Goal: Check status: Check status

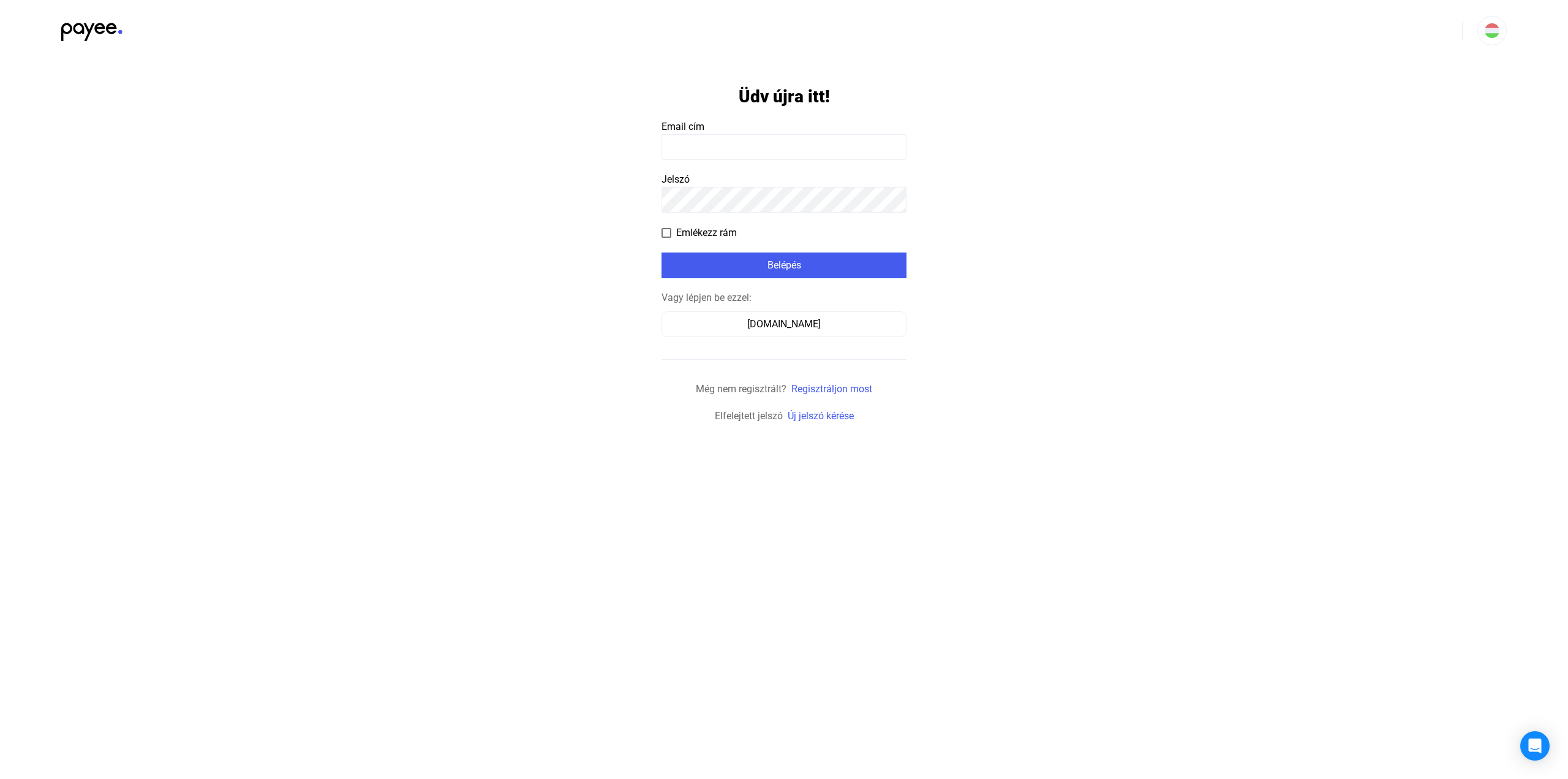
click at [756, 151] on input at bounding box center [784, 147] width 245 height 25
type input "**********"
click at [790, 273] on div "Belépés" at bounding box center [784, 265] width 238 height 15
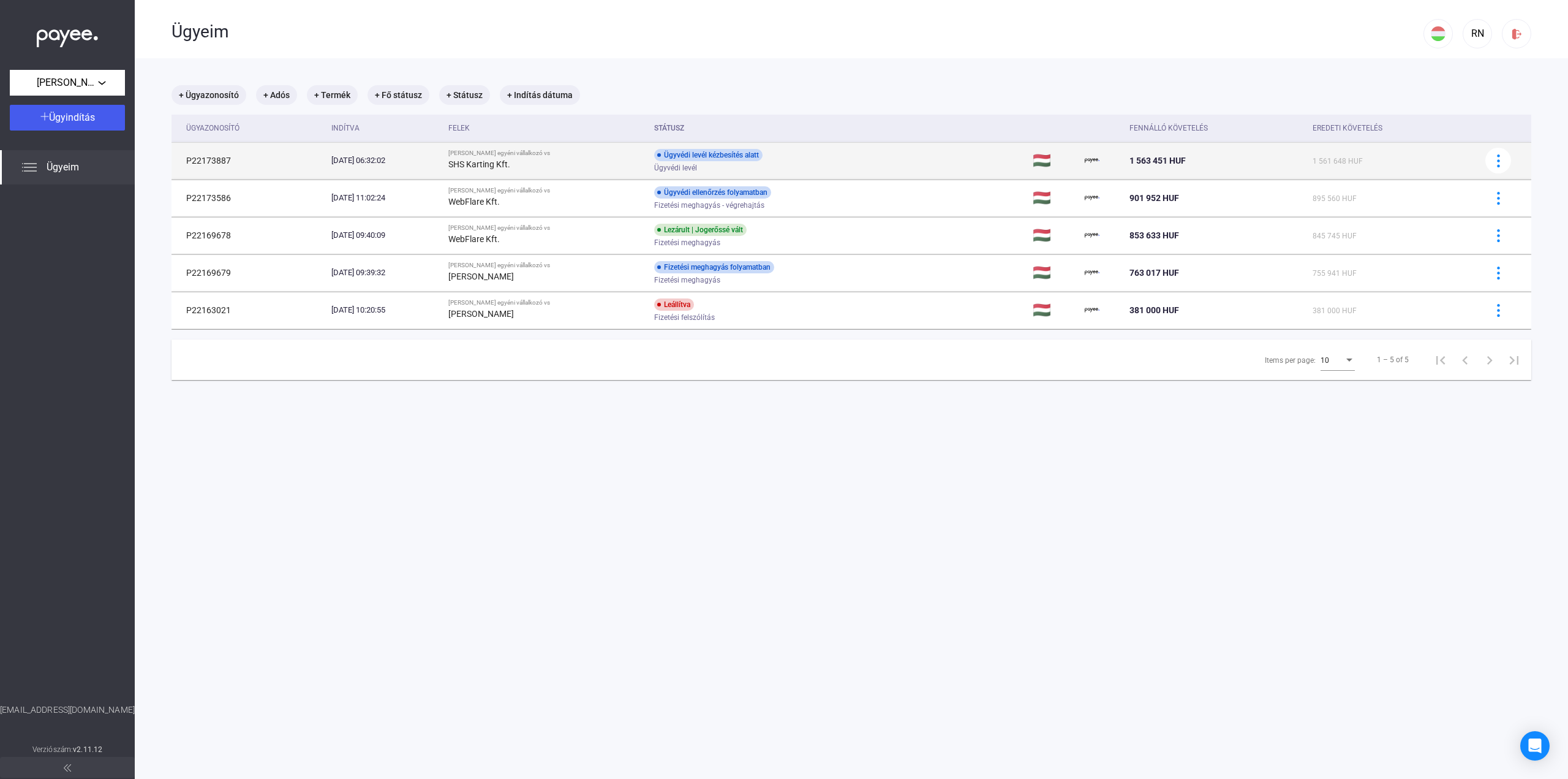
click at [863, 159] on td "Ügyvédi levél kézbesítés alatt Ügyvédi levél" at bounding box center [838, 160] width 379 height 37
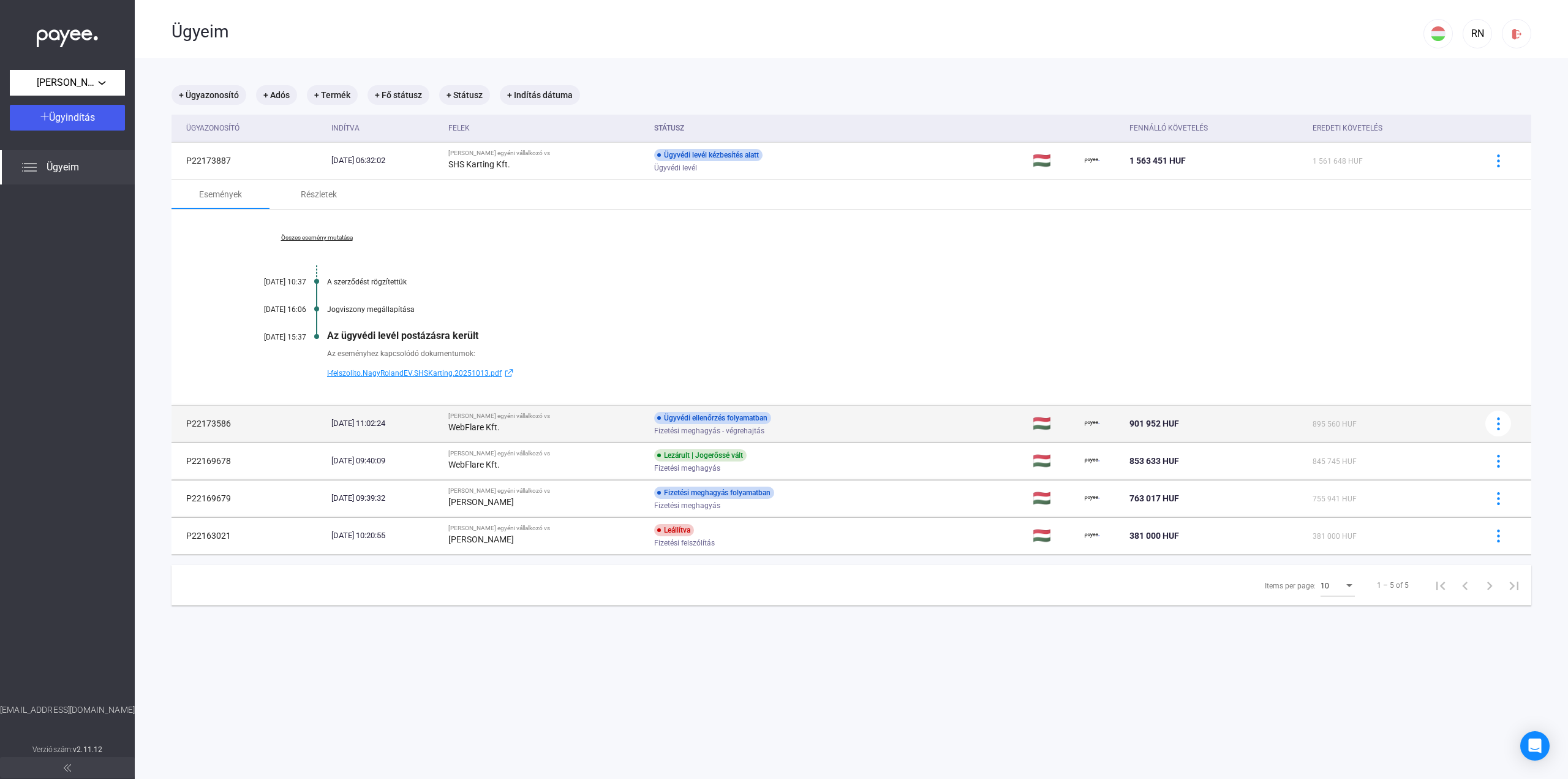
click at [770, 418] on div "Ügyvédi ellenőrzés folyamatban" at bounding box center [713, 418] width 117 height 12
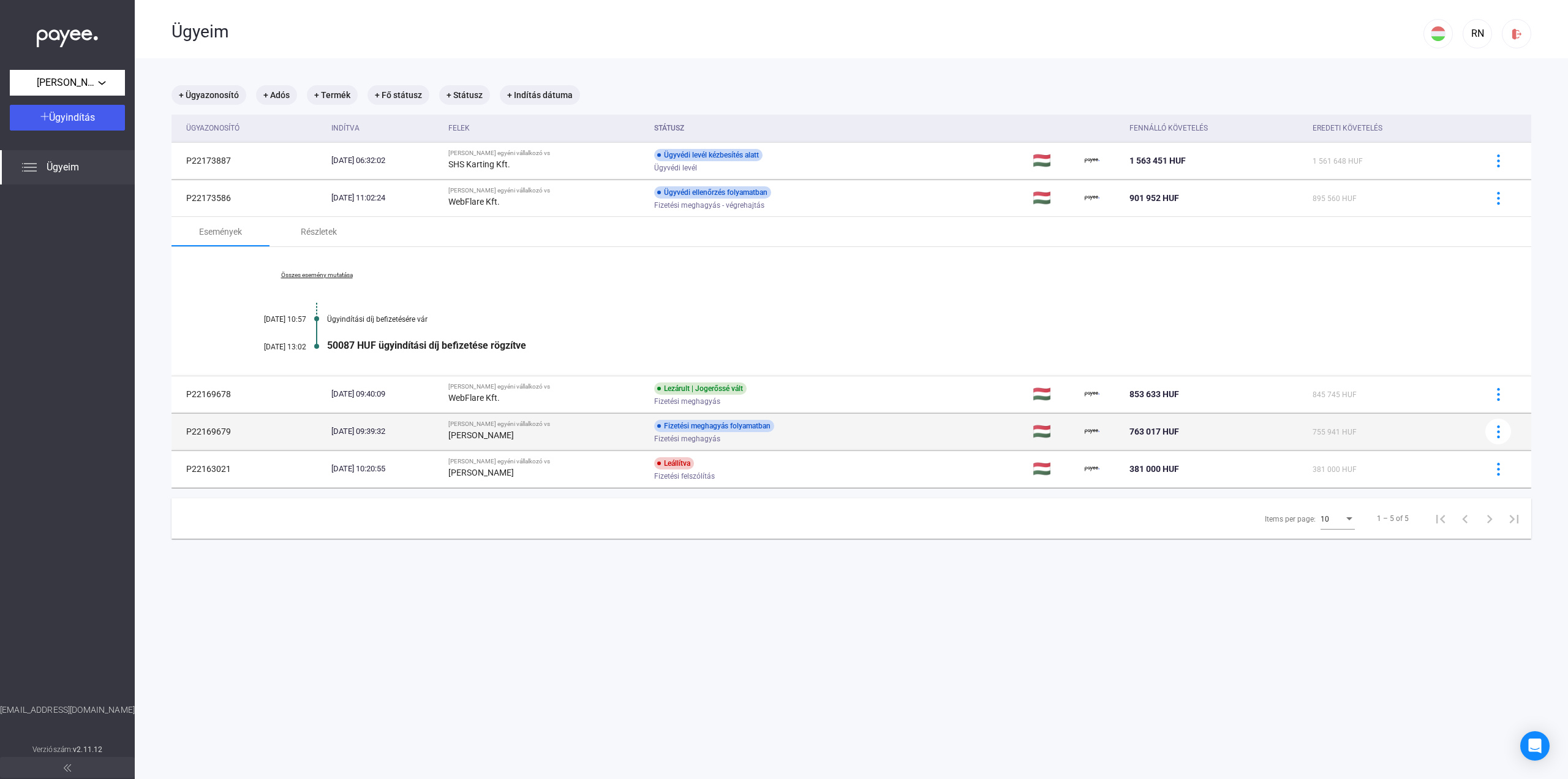
click at [816, 431] on div "Fizetési meghagyás folyamatban Fizetési meghagyás" at bounding box center [752, 432] width 196 height 24
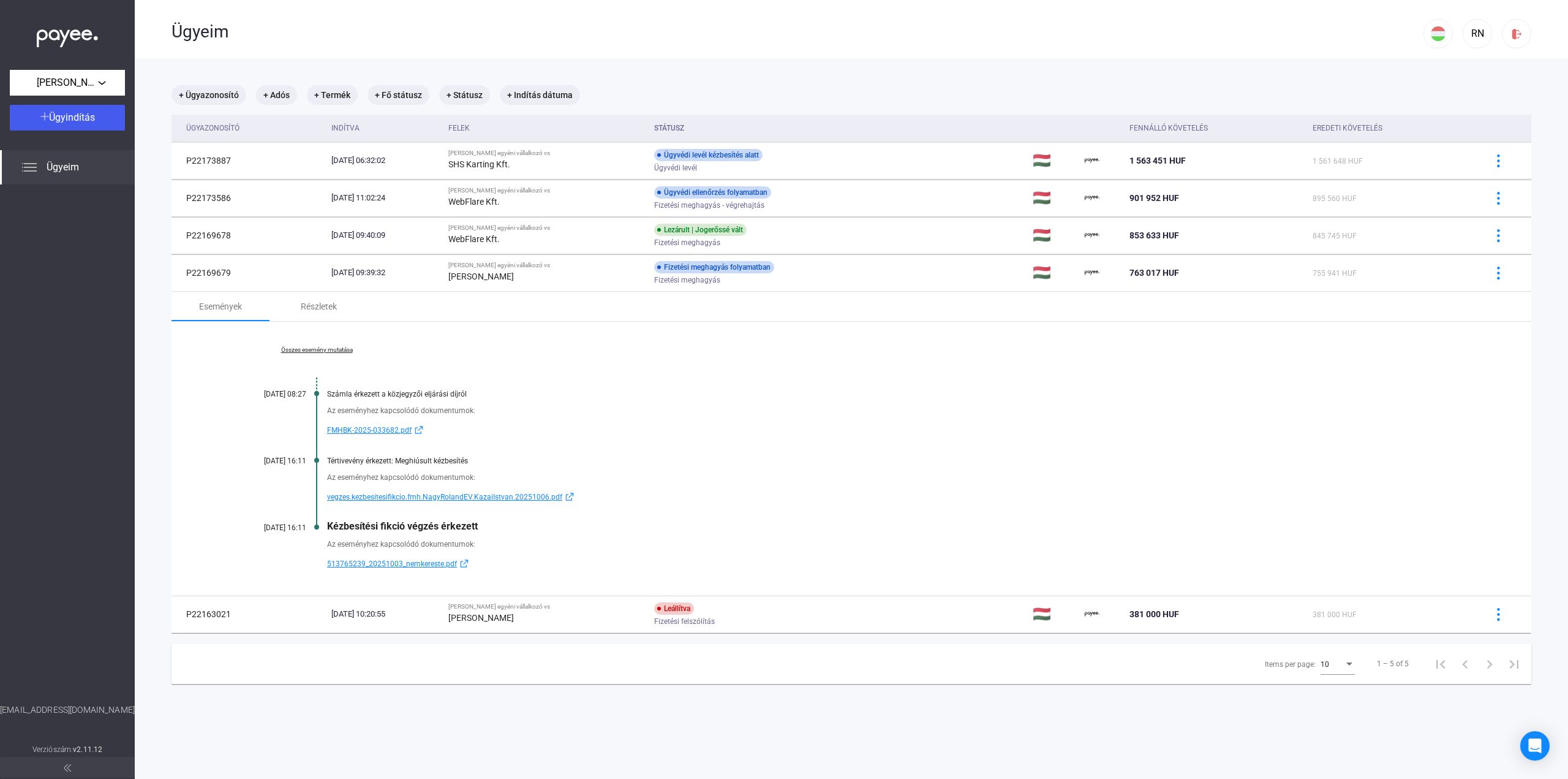
click at [412, 501] on span "vegzes.kezbesitesifikcio.fmh.NagyRolandEV.KazaiIstvan.20251006.pdf" at bounding box center [444, 497] width 235 height 15
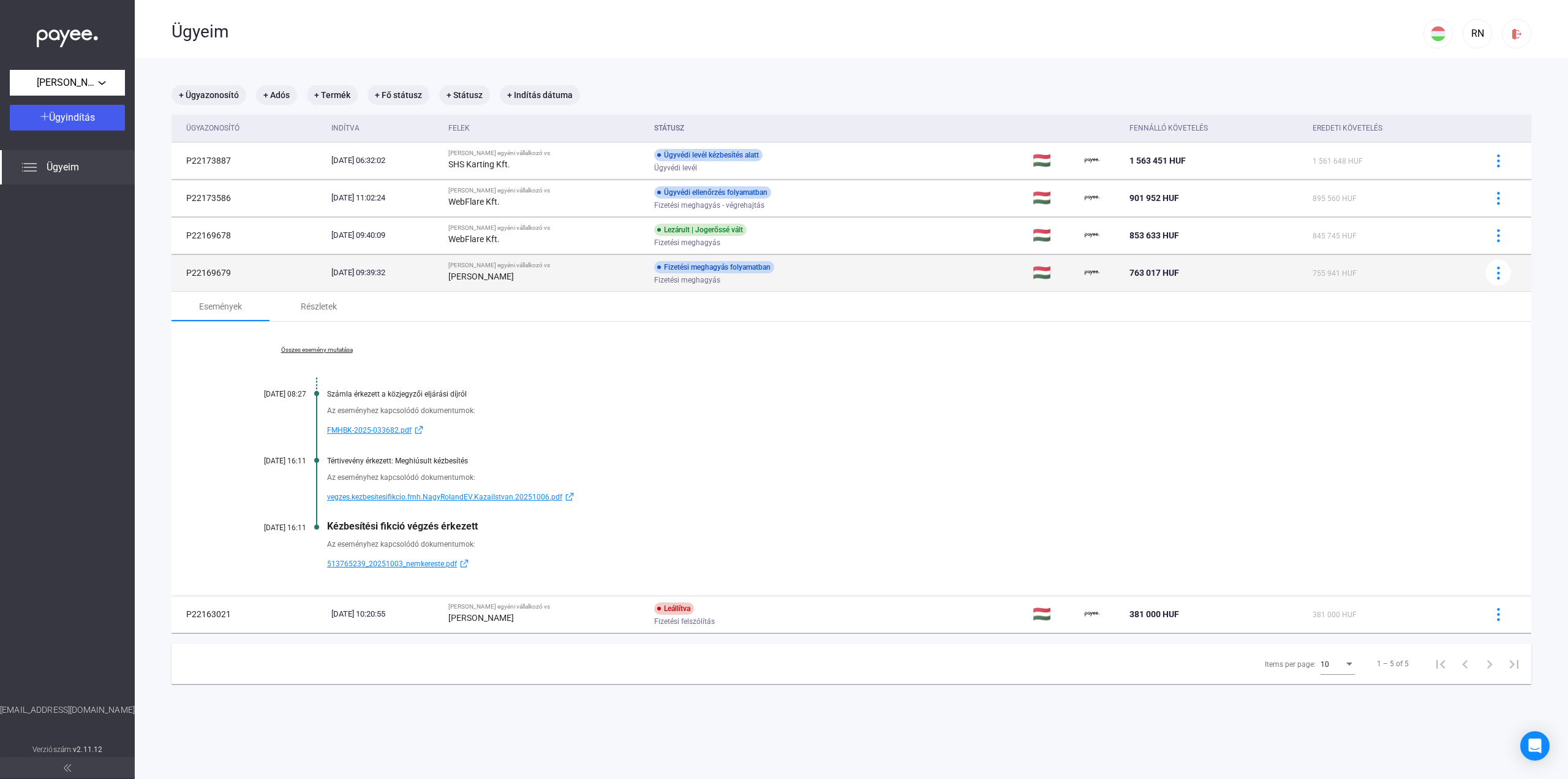
click at [889, 275] on td "Fizetési meghagyás folyamatban Fizetési meghagyás" at bounding box center [838, 272] width 379 height 37
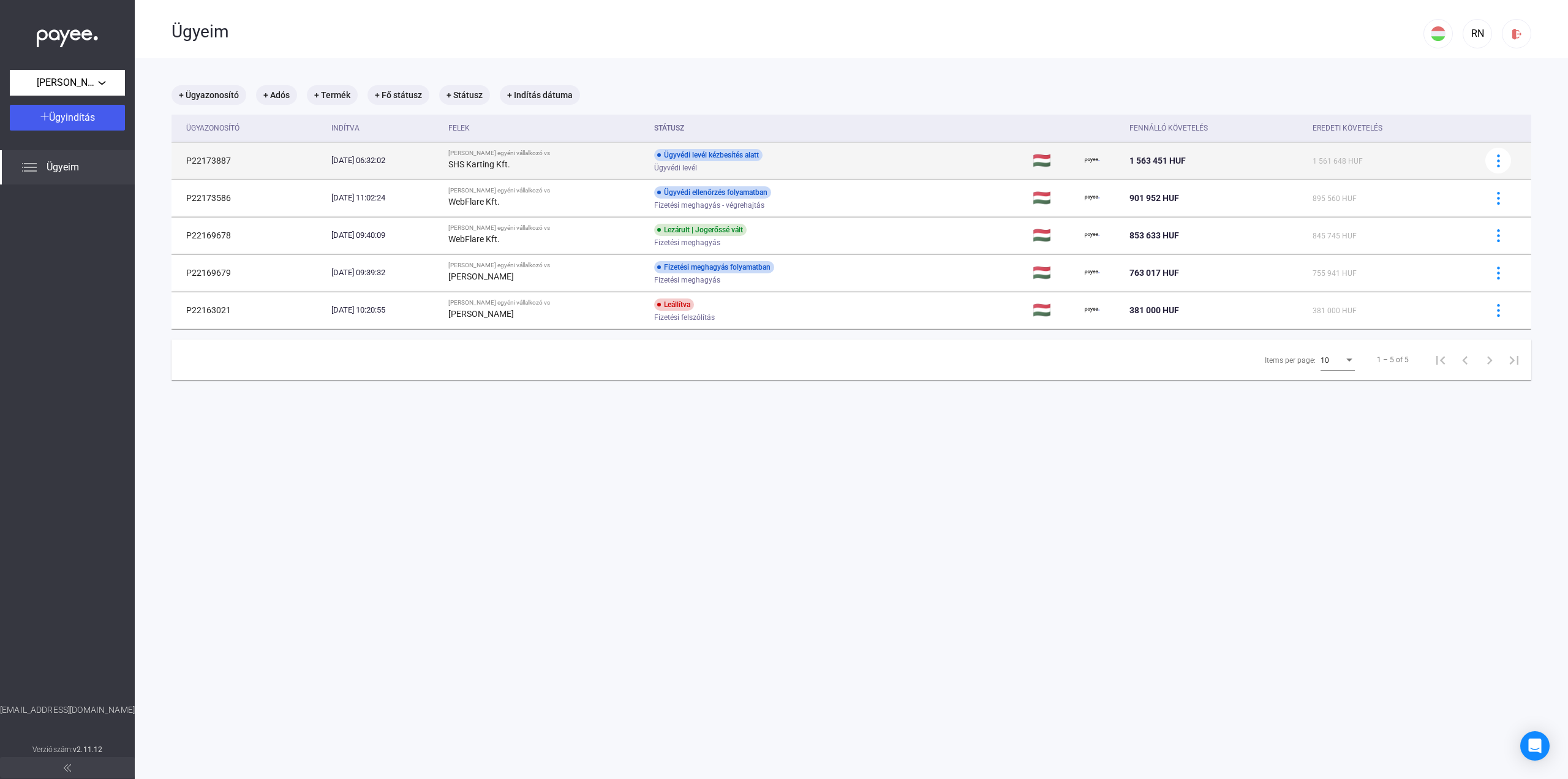
click at [865, 163] on td "Ügyvédi levél kézbesítés alatt Ügyvédi levél" at bounding box center [838, 160] width 379 height 37
